Goal: Task Accomplishment & Management: Use online tool/utility

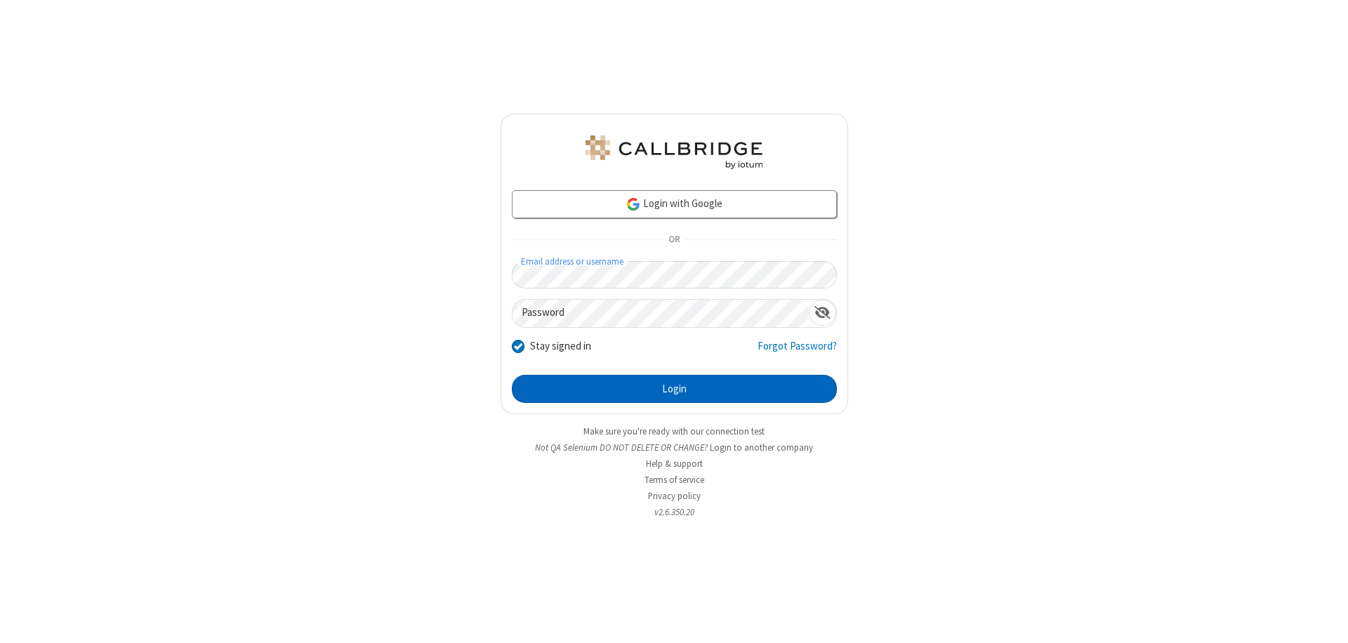
click at [674, 389] on button "Login" at bounding box center [674, 389] width 325 height 28
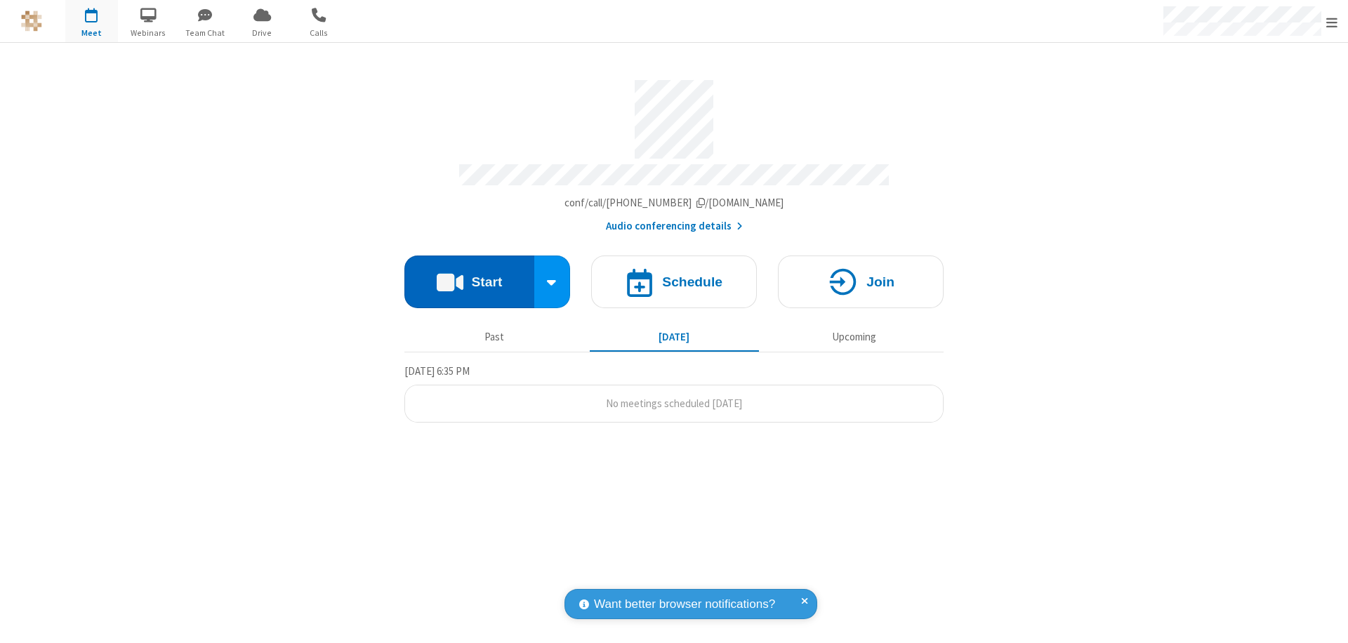
click at [469, 275] on button "Start" at bounding box center [469, 281] width 130 height 53
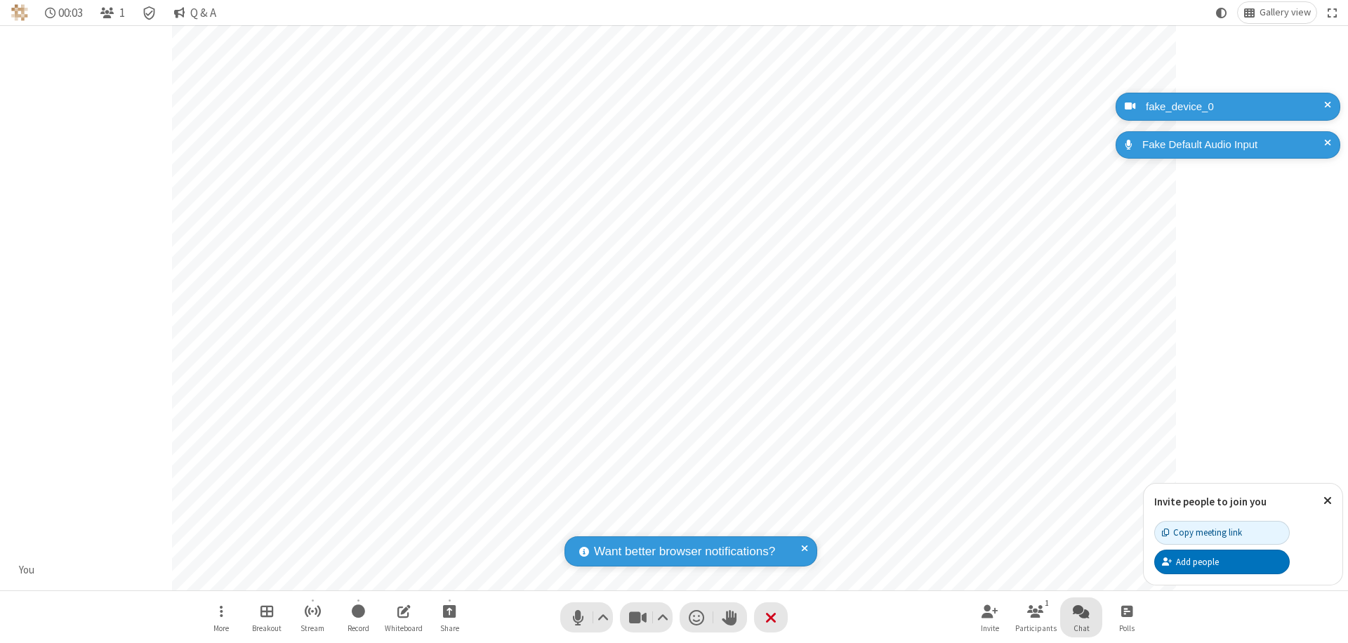
click at [1081, 611] on span "Open chat" at bounding box center [1080, 611] width 17 height 18
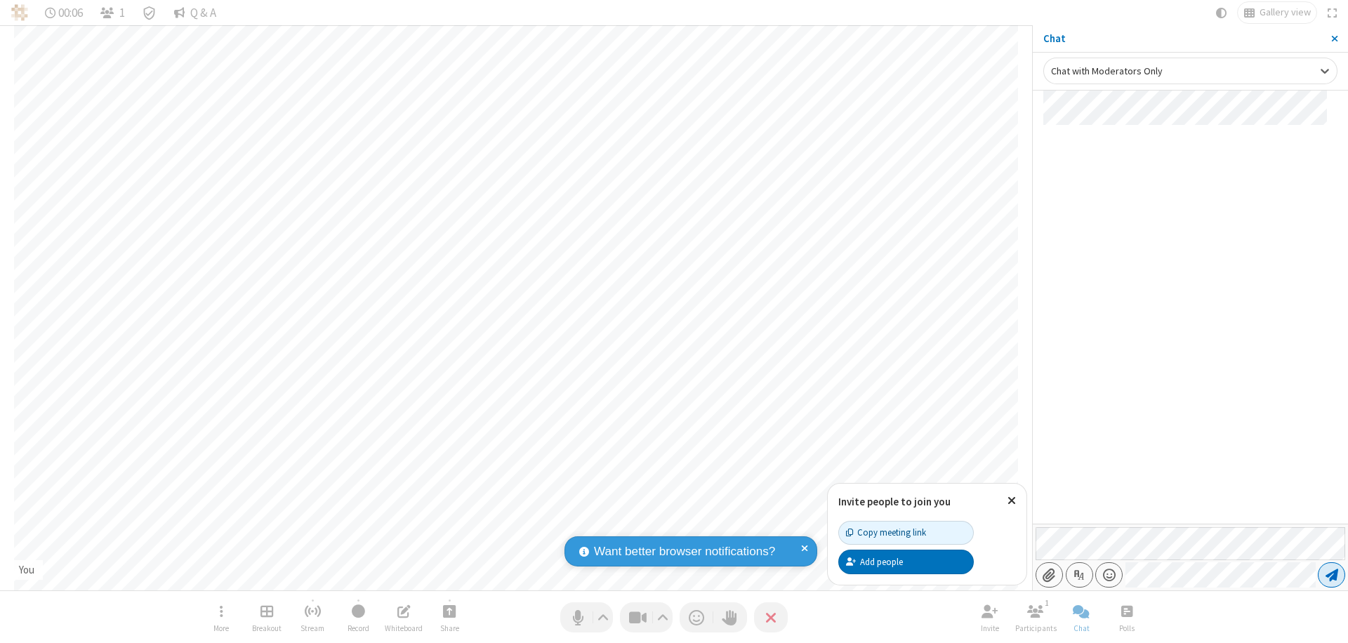
click at [1331, 575] on span "Send message" at bounding box center [1331, 575] width 13 height 14
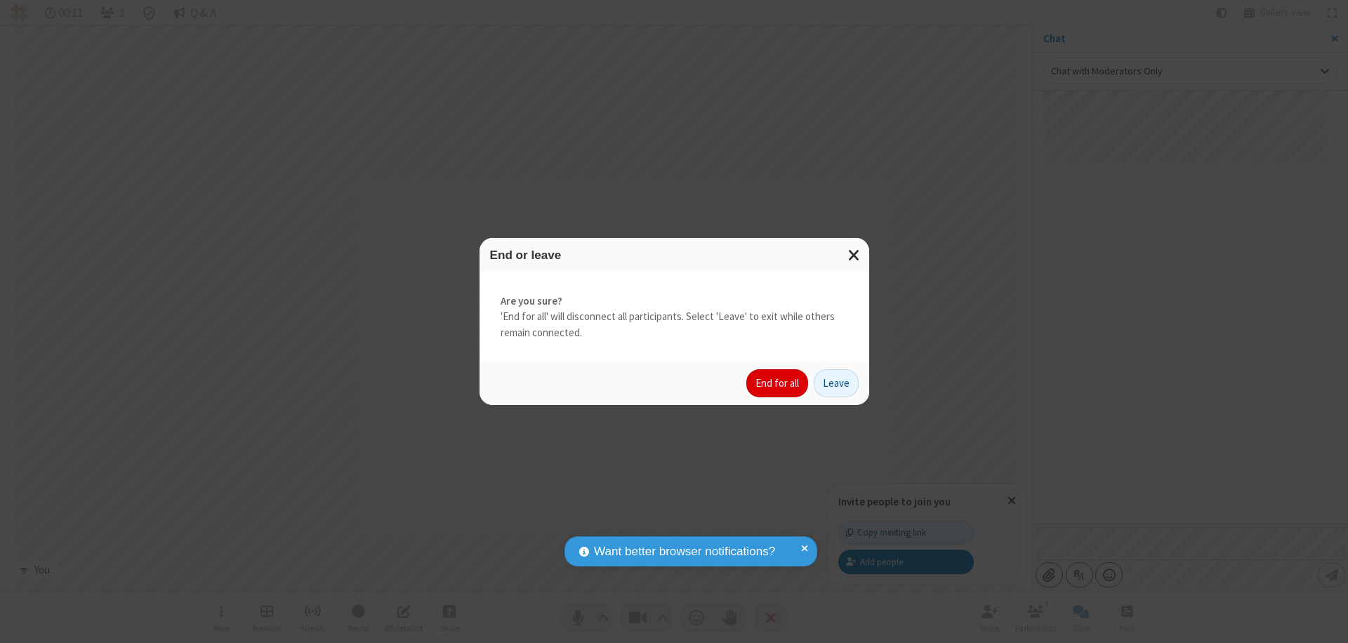
click at [778, 383] on button "End for all" at bounding box center [777, 383] width 62 height 28
